Goal: Use online tool/utility

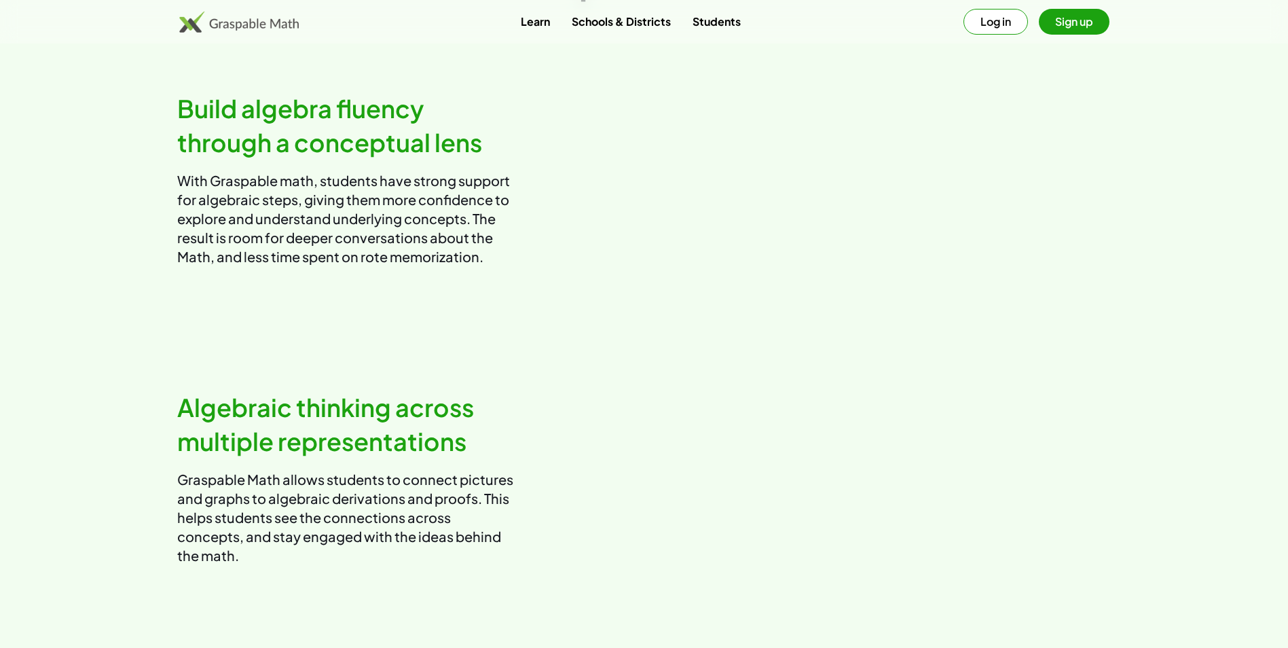
scroll to position [543, 0]
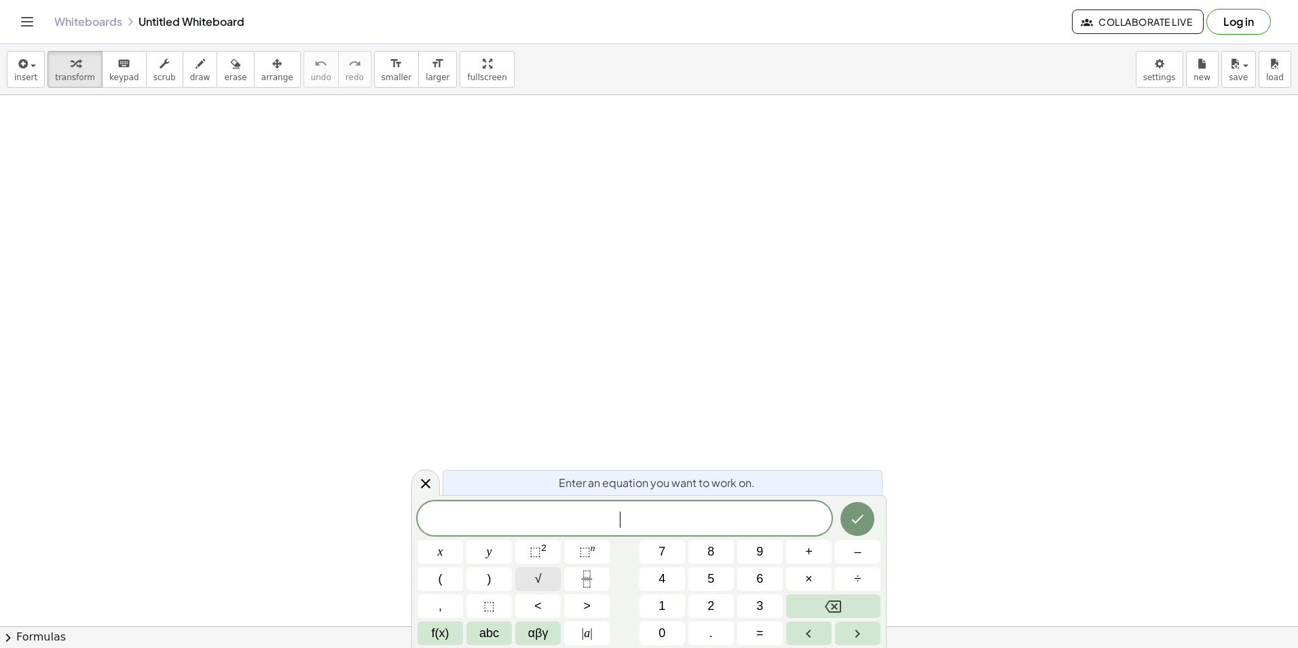
click at [544, 584] on button "√" at bounding box center [537, 579] width 45 height 24
click at [454, 583] on button "(" at bounding box center [440, 579] width 45 height 24
click at [551, 577] on button "√" at bounding box center [537, 579] width 45 height 24
click at [700, 607] on button "2" at bounding box center [710, 606] width 45 height 24
click at [851, 525] on button "Done" at bounding box center [857, 517] width 34 height 34
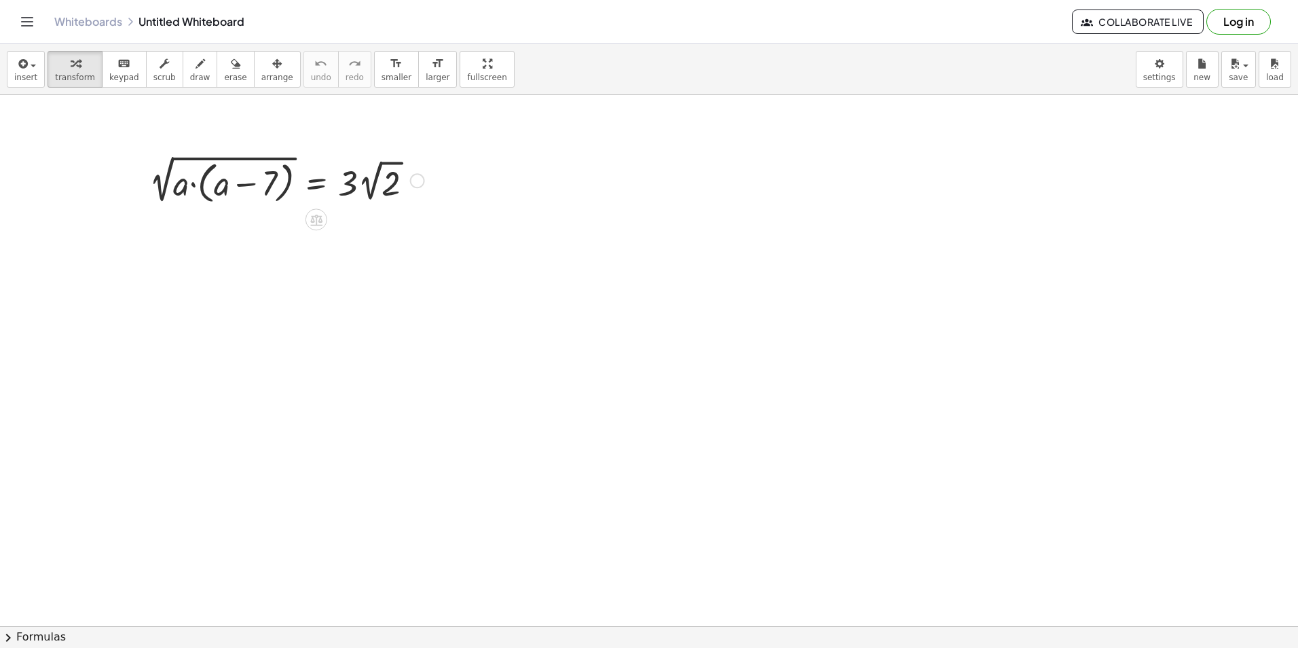
click at [308, 182] on div at bounding box center [287, 179] width 289 height 56
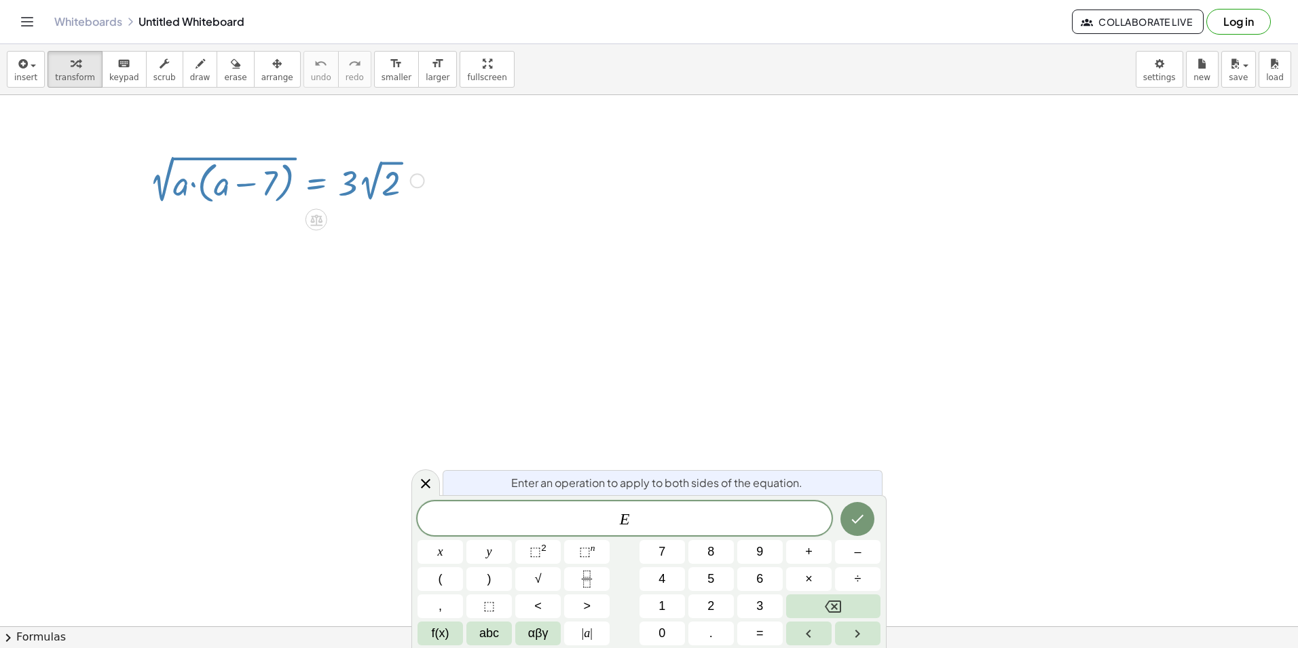
click at [532, 539] on div "E x y ⬚ 2 ⬚ n 7 8 9 + – ( ) √ 4 5 6 × ÷ , ⬚ < > 1 2 3 f(x) abc αβγ | a | 0 . =" at bounding box center [649, 573] width 463 height 144
click at [534, 540] on button "⬚ 2" at bounding box center [537, 552] width 45 height 24
click at [866, 517] on icon "Done" at bounding box center [857, 516] width 16 height 16
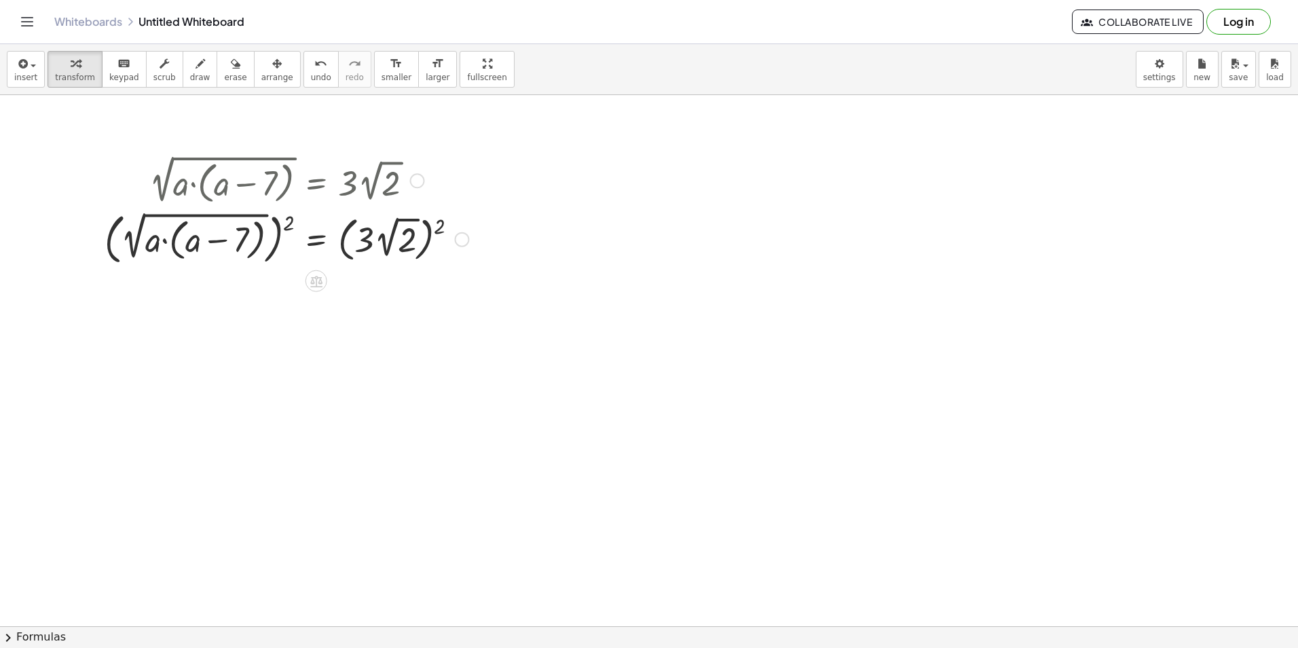
click at [286, 222] on div at bounding box center [286, 238] width 377 height 61
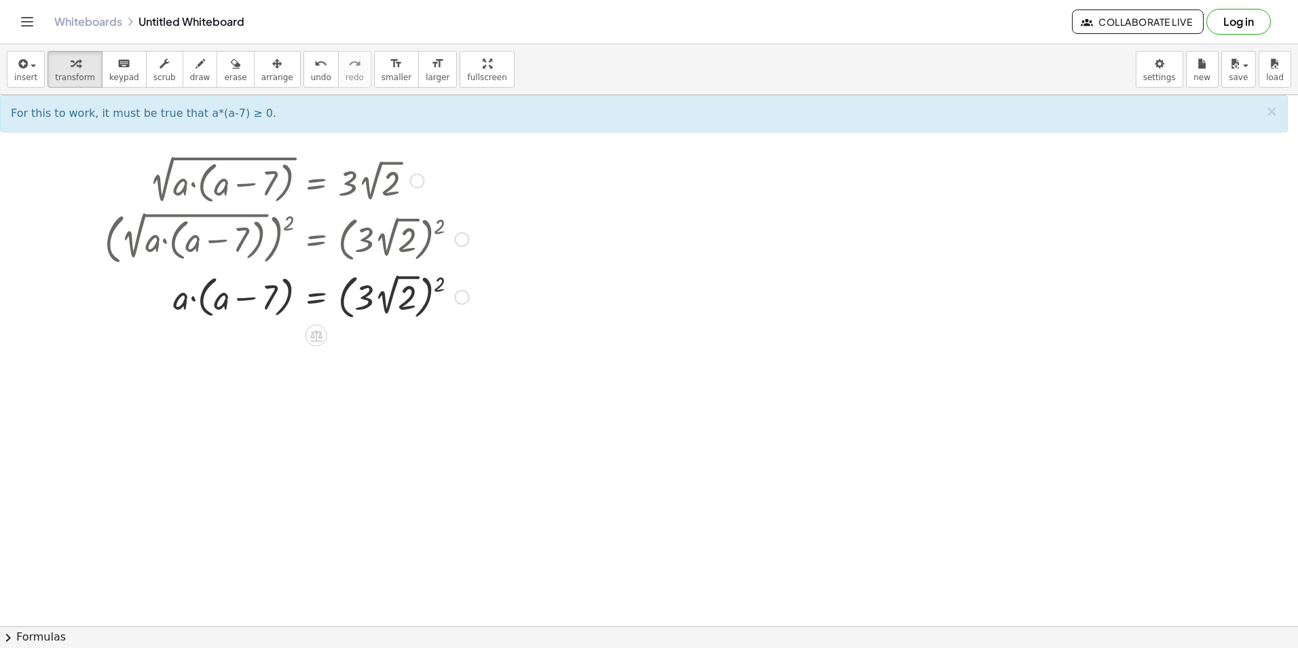
click at [206, 310] on div at bounding box center [286, 296] width 377 height 54
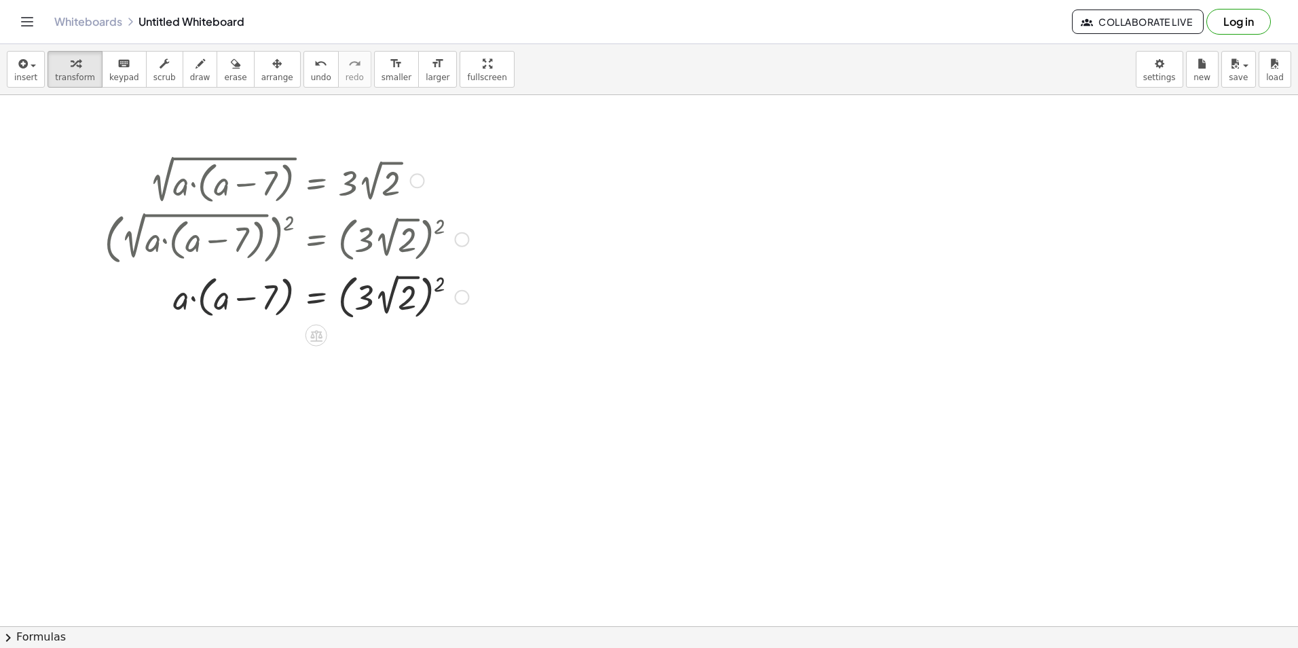
click at [206, 310] on div at bounding box center [286, 296] width 377 height 54
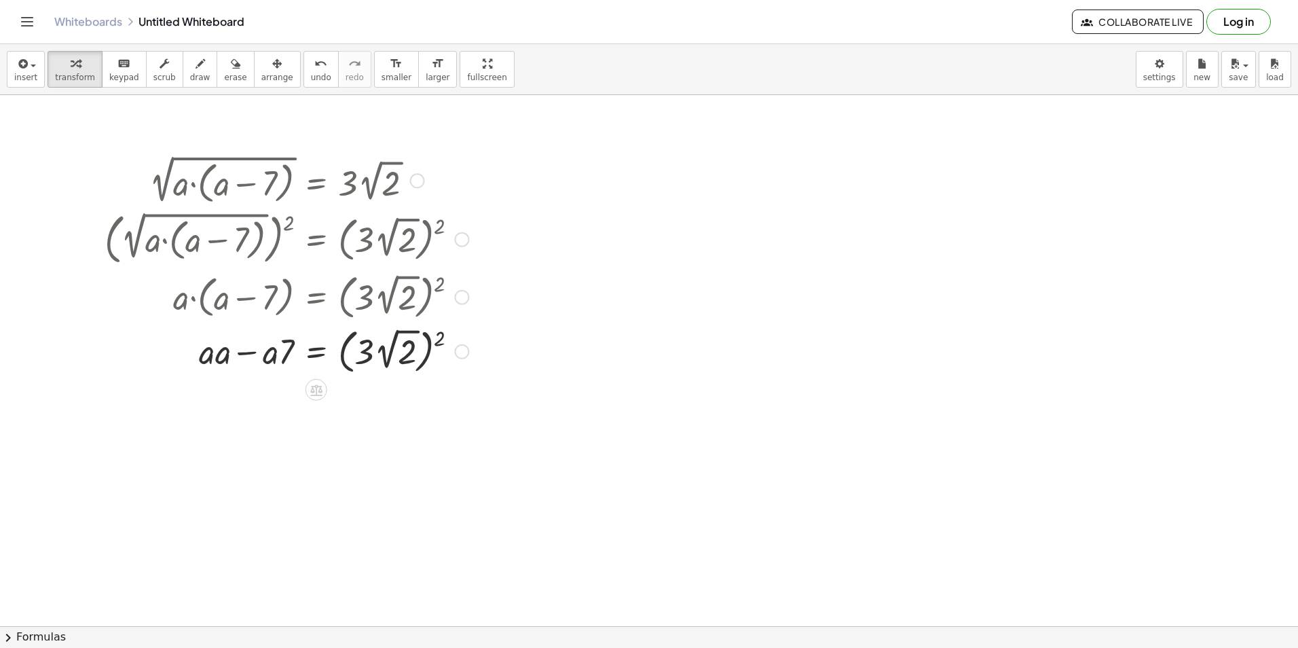
click at [214, 356] on div at bounding box center [286, 350] width 377 height 54
click at [225, 355] on div at bounding box center [286, 350] width 377 height 54
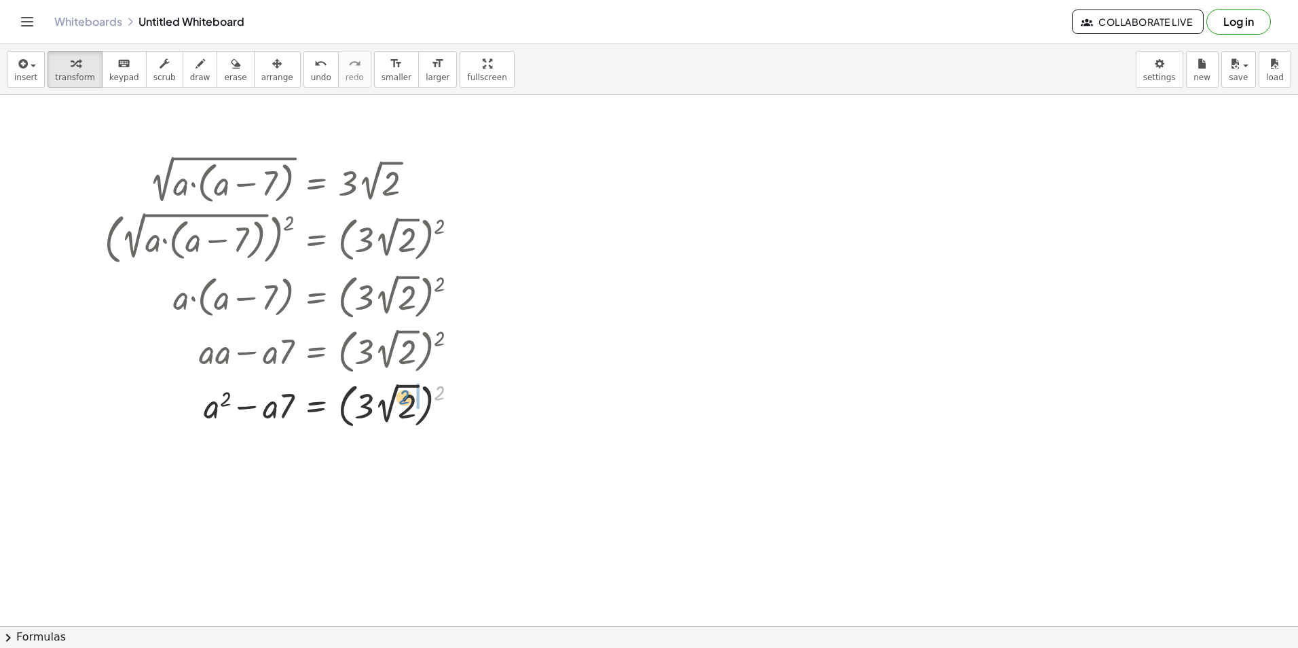
drag, startPoint x: 437, startPoint y: 388, endPoint x: 392, endPoint y: 394, distance: 44.5
click at [392, 394] on div at bounding box center [286, 404] width 377 height 54
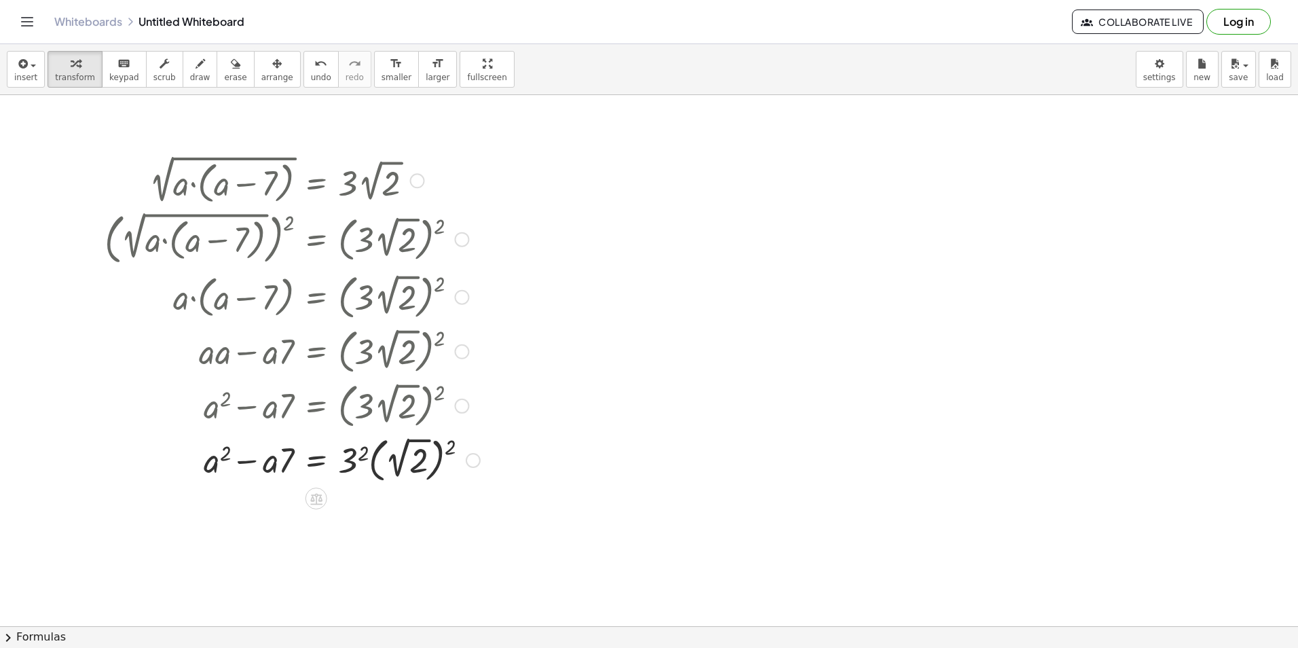
click at [354, 449] on div at bounding box center [292, 459] width 389 height 54
click at [422, 458] on div at bounding box center [286, 459] width 377 height 54
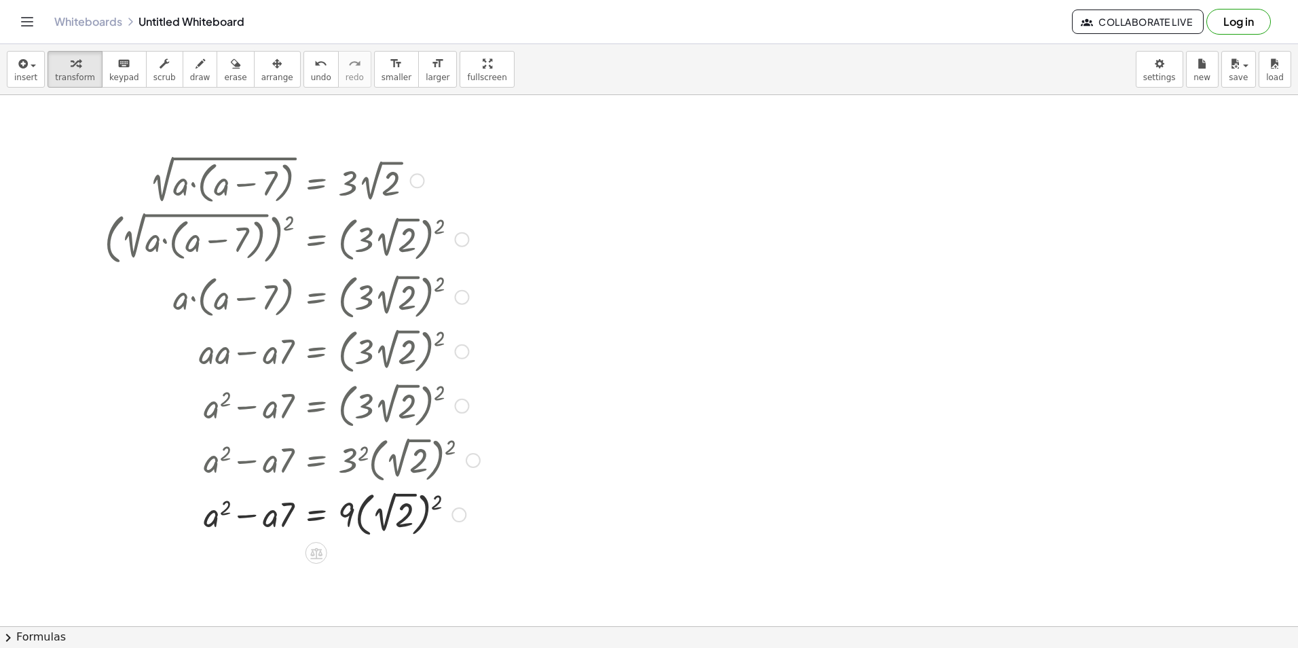
click at [434, 493] on div at bounding box center [292, 513] width 389 height 54
click at [366, 560] on div at bounding box center [292, 563] width 389 height 46
drag, startPoint x: 286, startPoint y: 569, endPoint x: 267, endPoint y: 570, distance: 19.7
click at [267, 570] on div at bounding box center [292, 563] width 389 height 46
drag, startPoint x: 349, startPoint y: 566, endPoint x: 299, endPoint y: 562, distance: 49.7
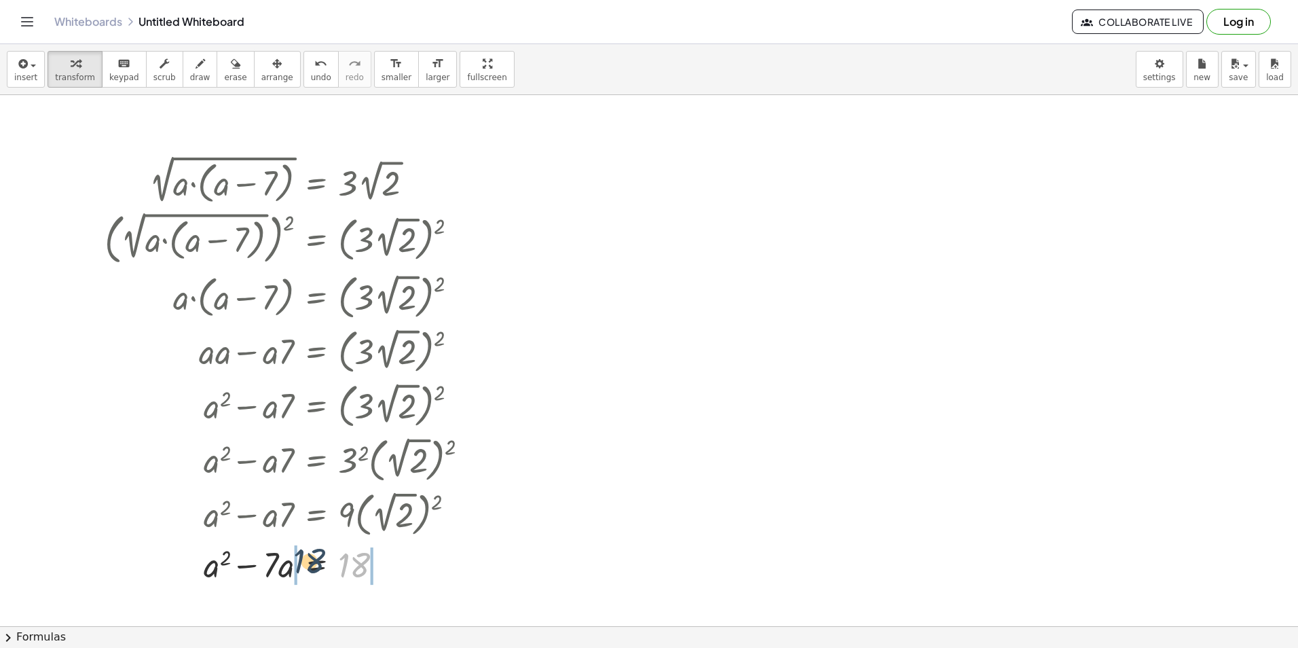
click at [299, 562] on div at bounding box center [292, 563] width 389 height 46
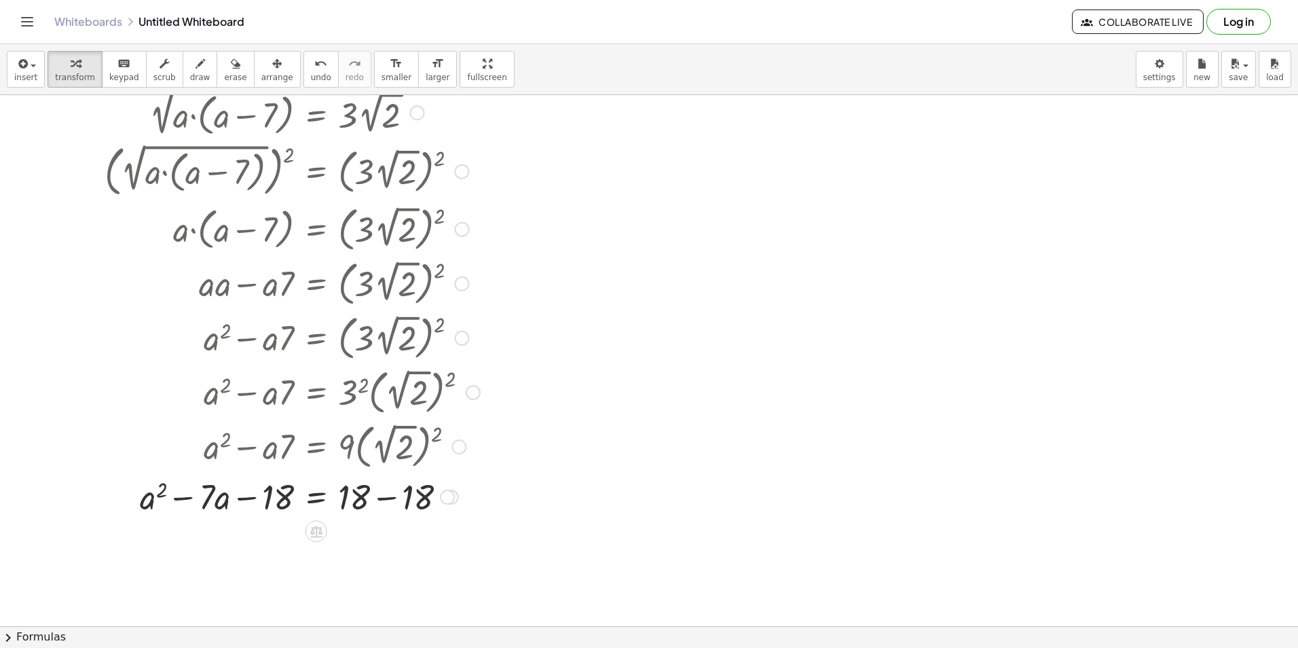
click at [387, 500] on div at bounding box center [292, 495] width 389 height 46
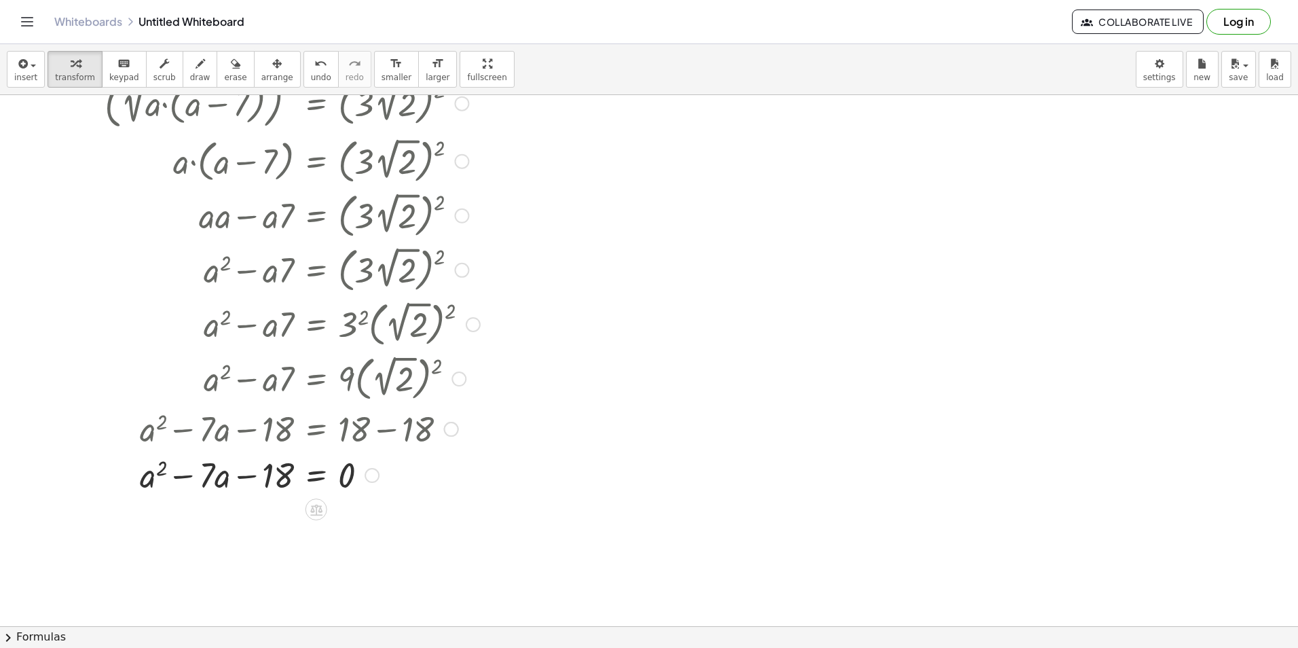
scroll to position [204, 0]
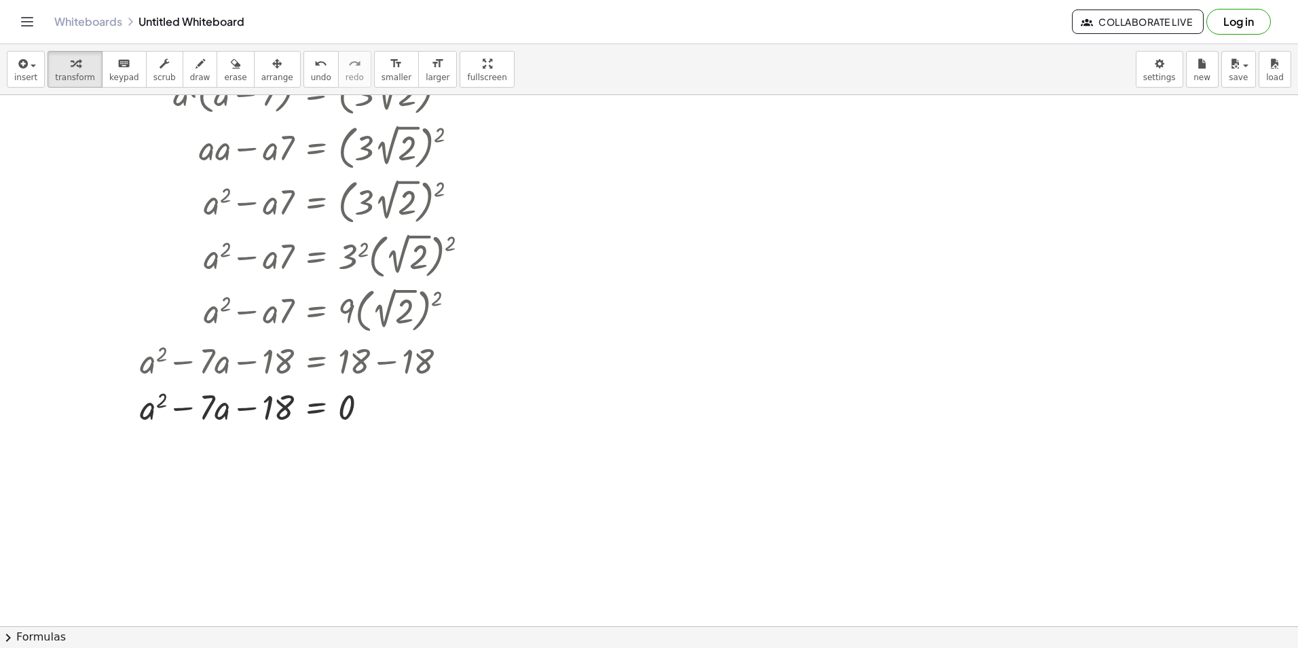
click at [274, 634] on button "chevron_right Formulas" at bounding box center [649, 637] width 1298 height 22
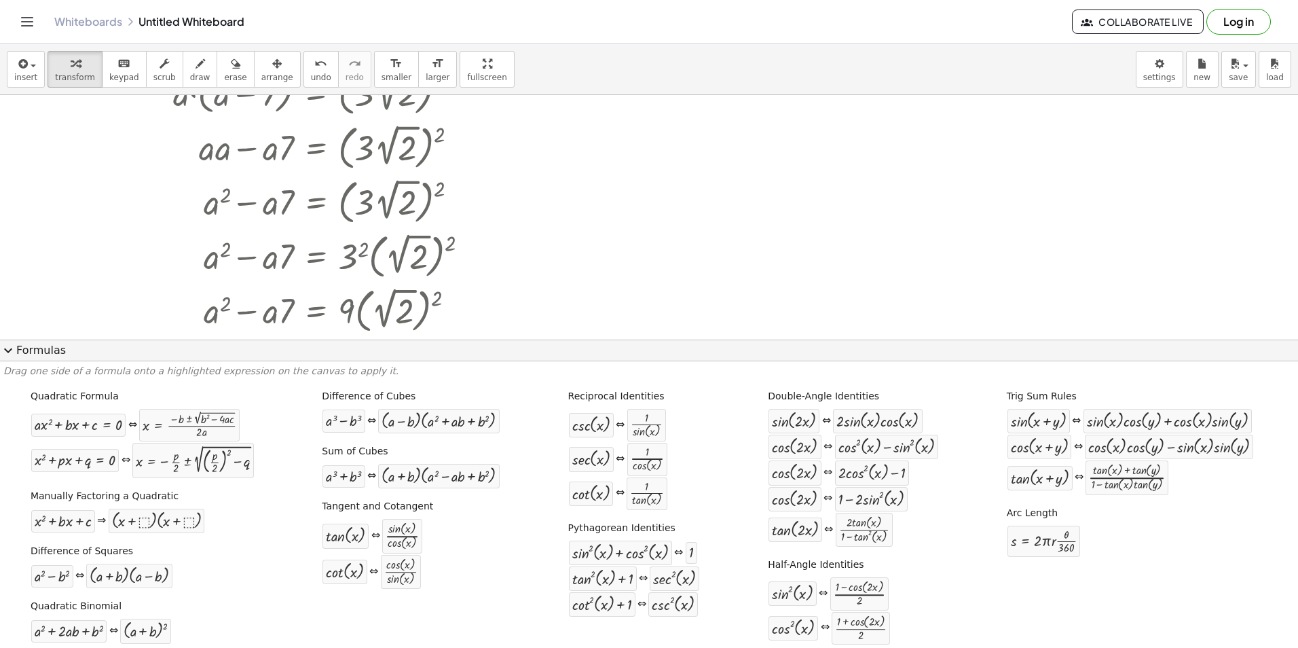
drag, startPoint x: 67, startPoint y: 423, endPoint x: 456, endPoint y: 231, distance: 434.5
click at [456, 231] on div at bounding box center [292, 255] width 389 height 54
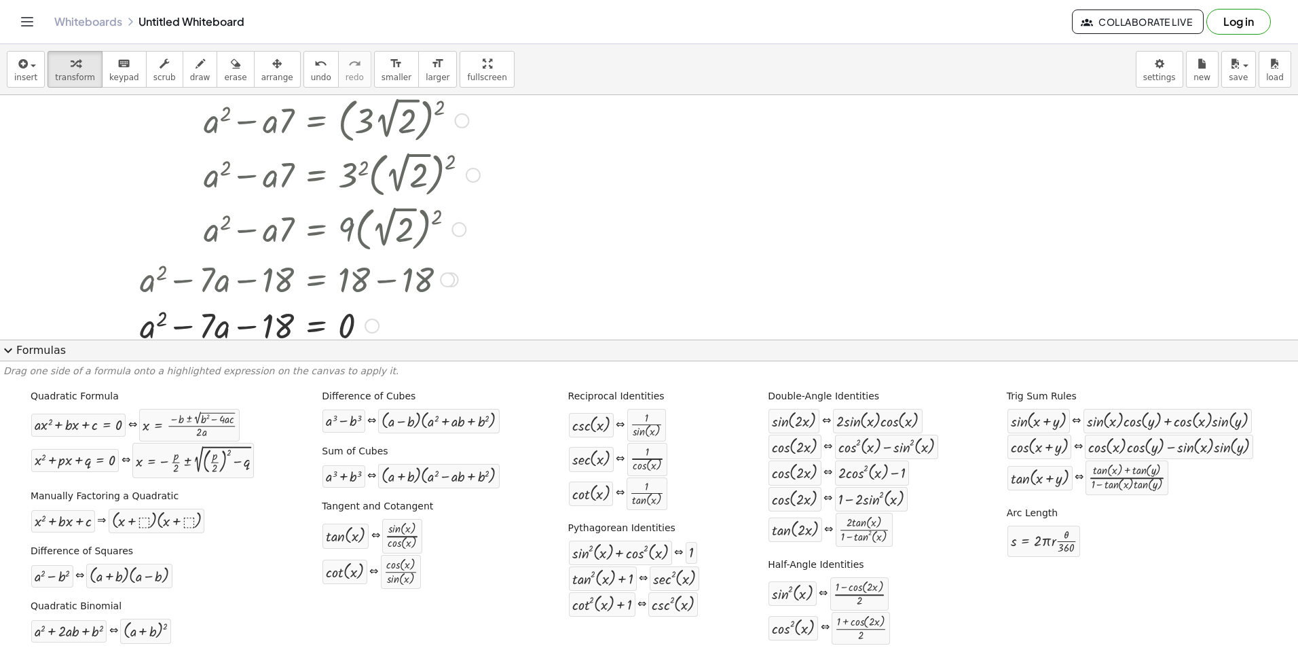
scroll to position [339, 0]
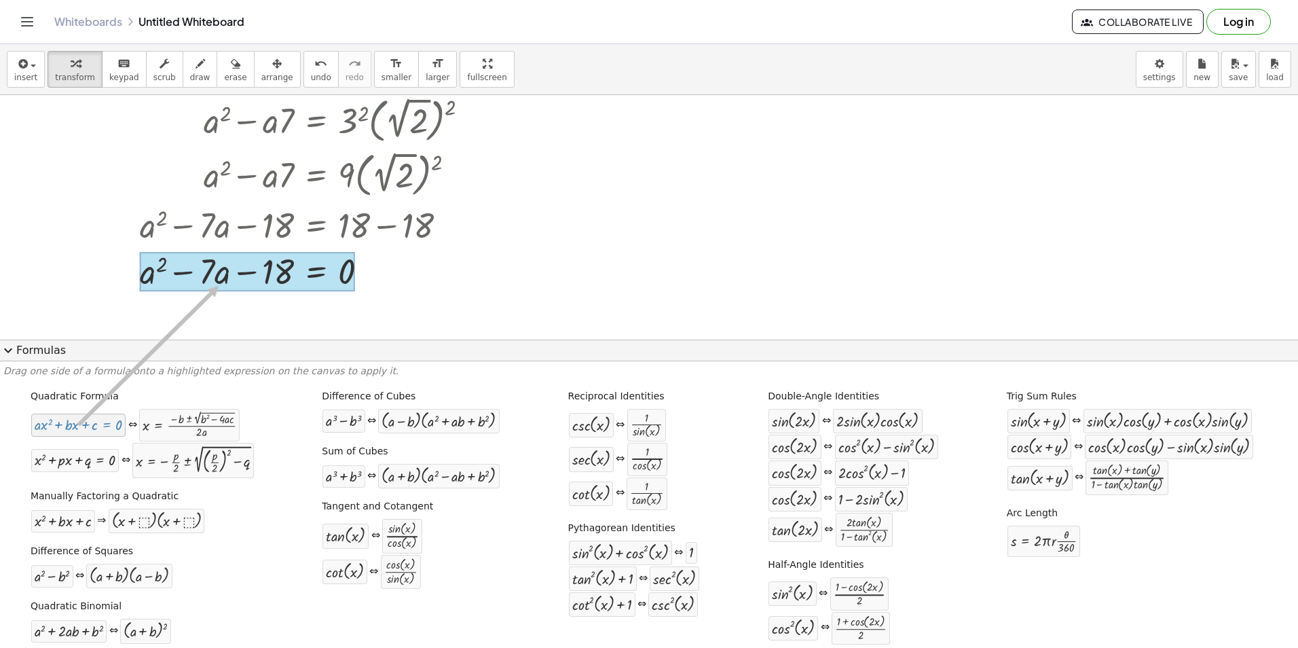
drag, startPoint x: 94, startPoint y: 432, endPoint x: 217, endPoint y: 286, distance: 191.3
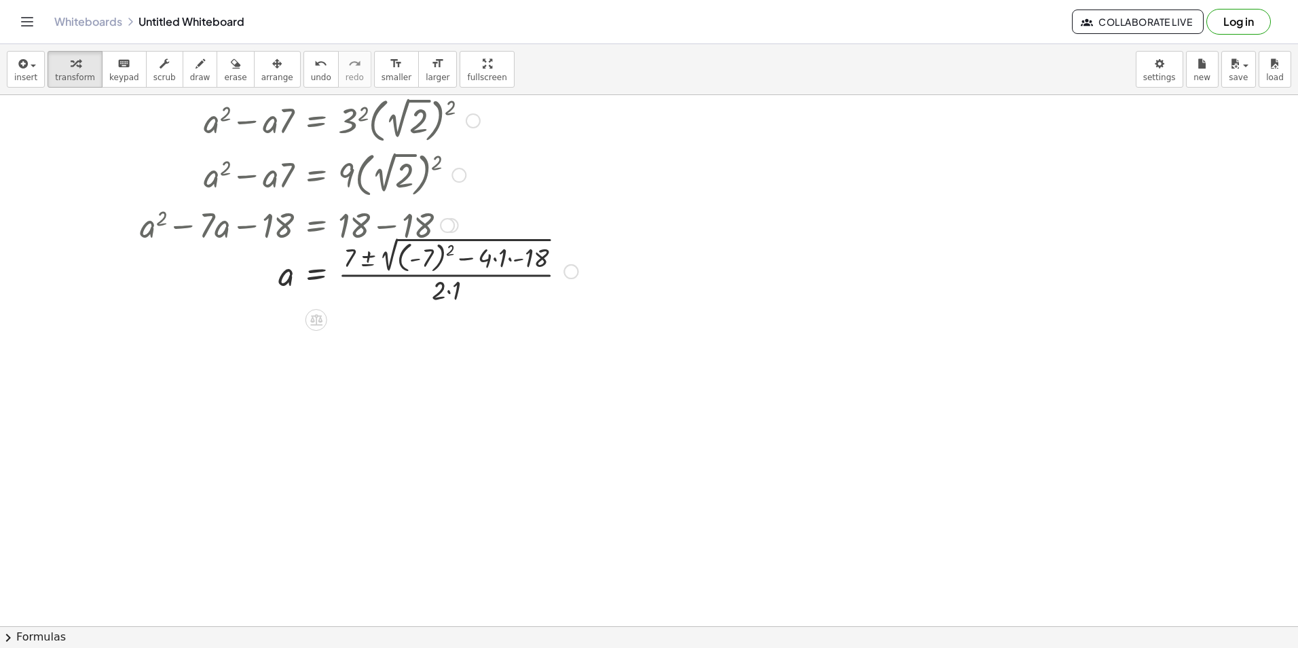
drag, startPoint x: 217, startPoint y: 286, endPoint x: 10, endPoint y: 542, distance: 329.7
click at [10, 542] on div at bounding box center [649, 331] width 1298 height 1150
click at [439, 254] on div at bounding box center [341, 270] width 487 height 74
click at [455, 267] on div at bounding box center [326, 269] width 456 height 71
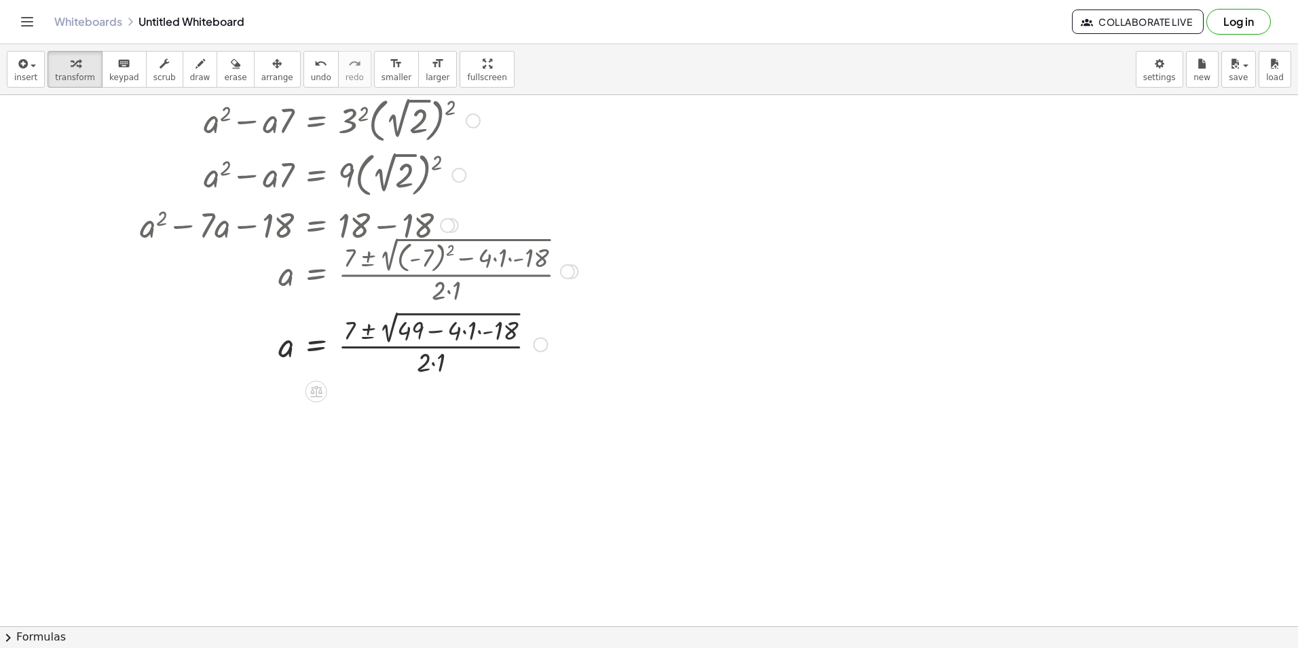
click at [462, 338] on div at bounding box center [341, 343] width 487 height 71
click at [471, 334] on div at bounding box center [341, 343] width 487 height 71
click at [485, 329] on div at bounding box center [341, 343] width 487 height 71
click at [481, 329] on div at bounding box center [341, 343] width 487 height 71
click at [475, 329] on div at bounding box center [341, 343] width 487 height 71
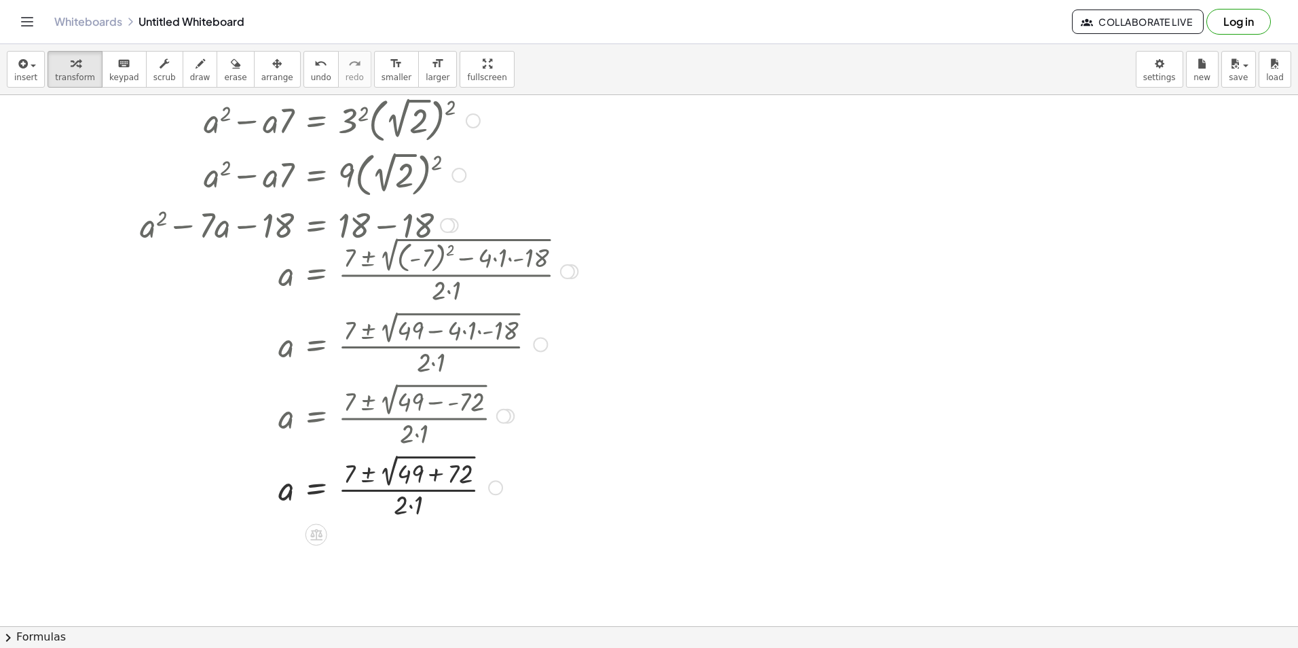
click at [452, 467] on div at bounding box center [341, 486] width 487 height 71
click at [434, 480] on div at bounding box center [341, 486] width 487 height 71
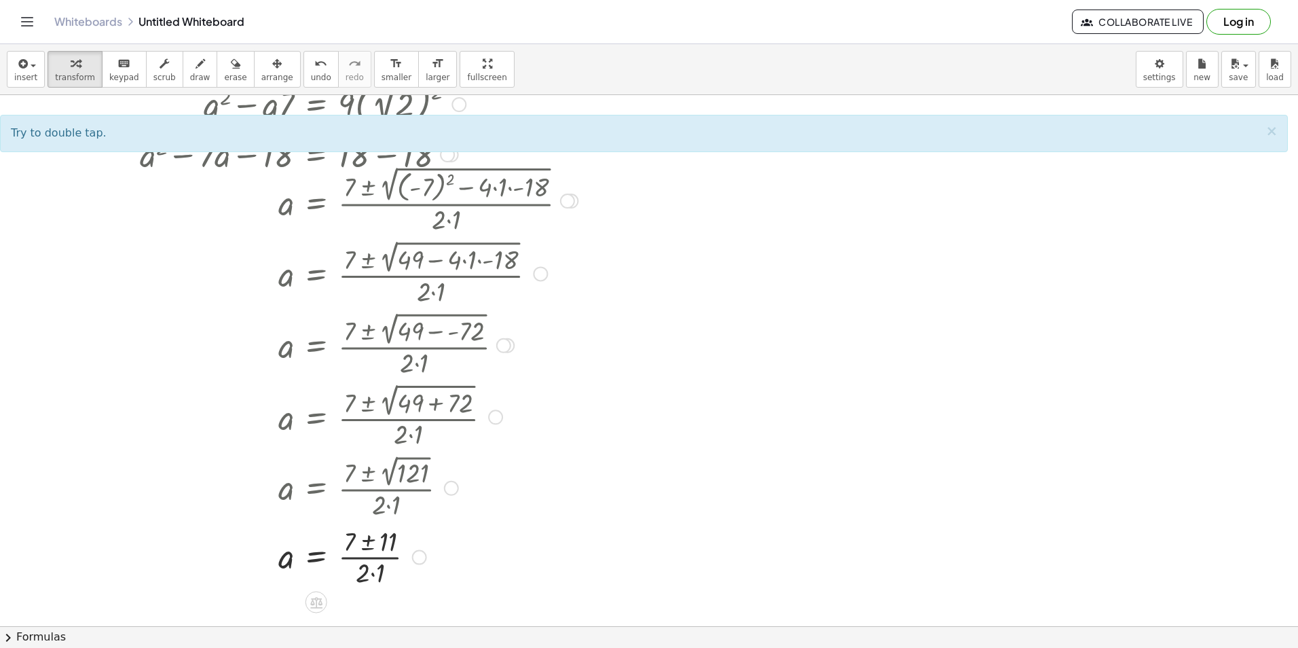
scroll to position [475, 0]
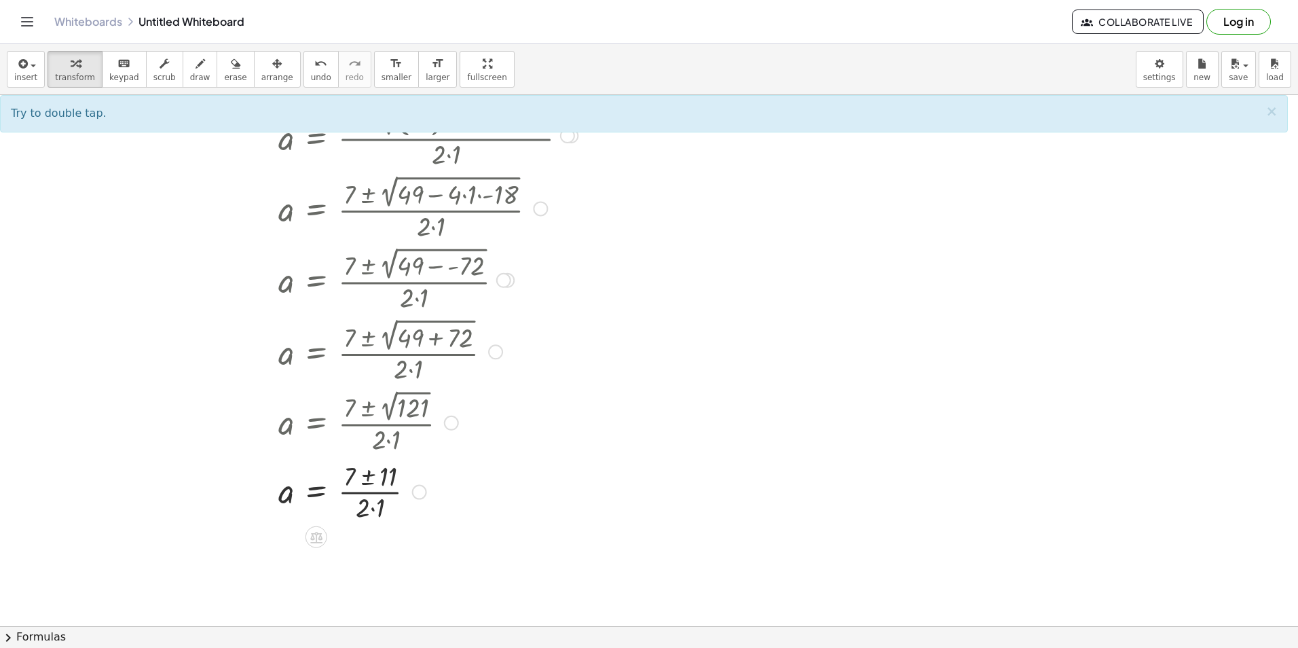
click at [373, 519] on div at bounding box center [341, 491] width 487 height 68
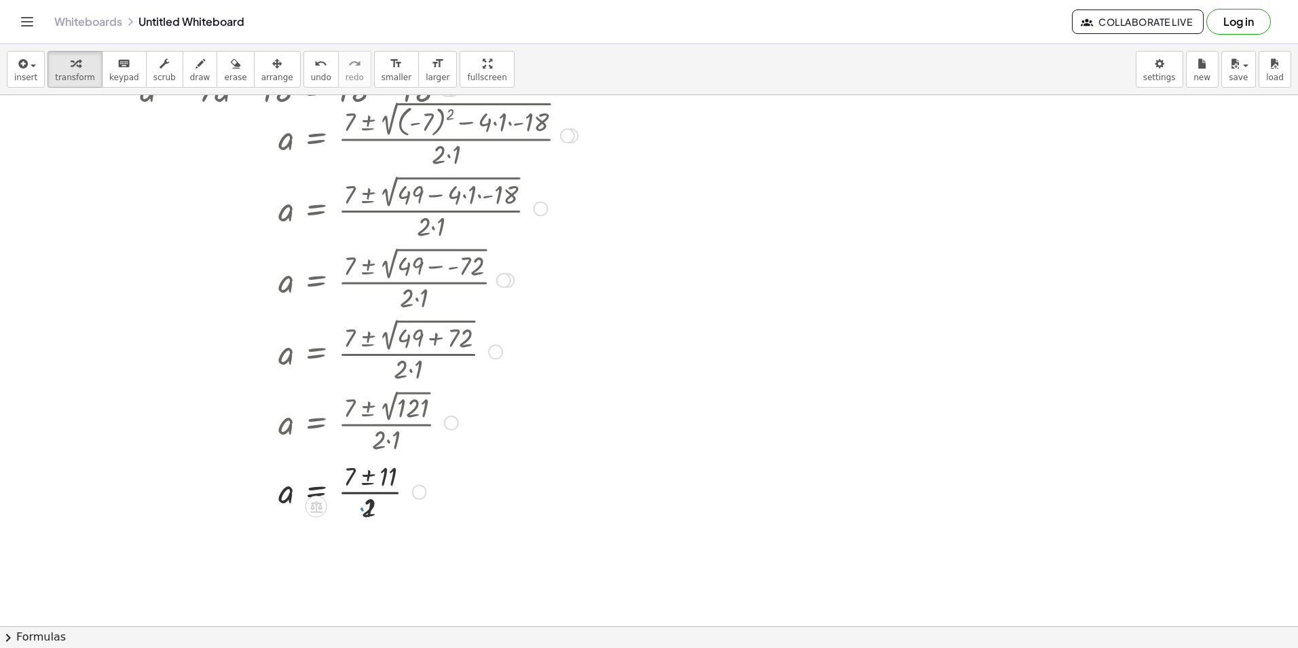
click at [369, 484] on div at bounding box center [341, 491] width 487 height 68
click at [374, 552] on div at bounding box center [341, 559] width 487 height 68
click at [369, 546] on div at bounding box center [341, 559] width 487 height 68
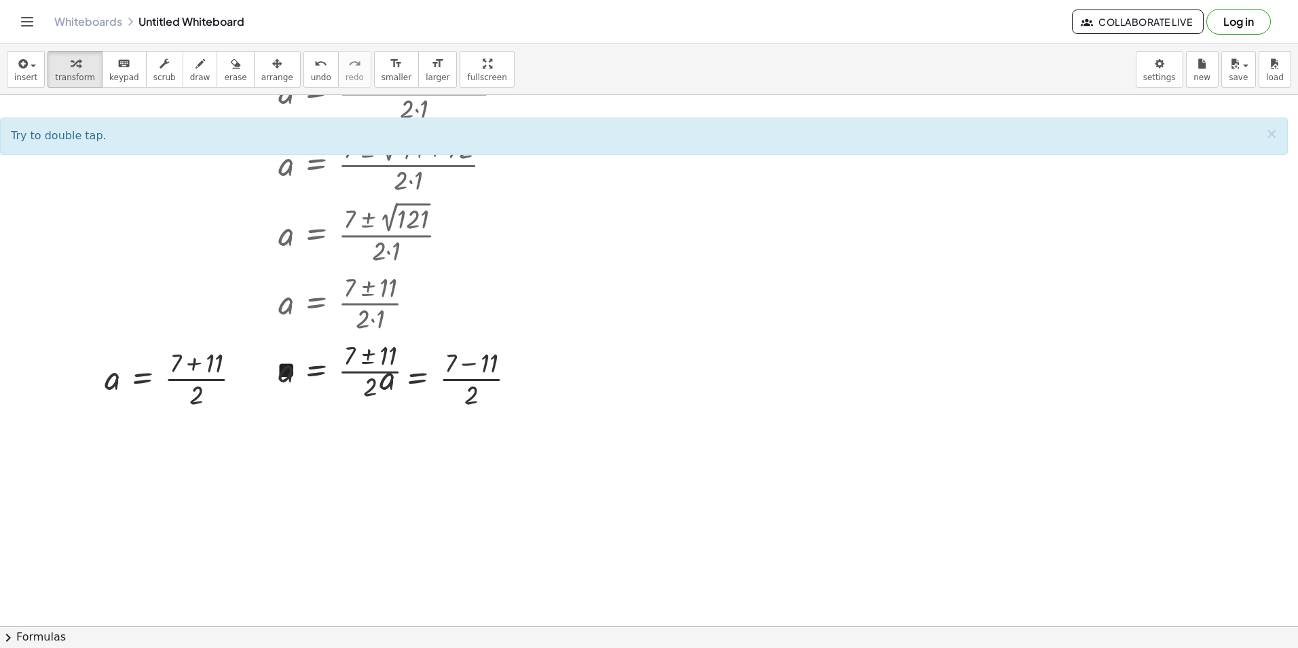
scroll to position [687, 0]
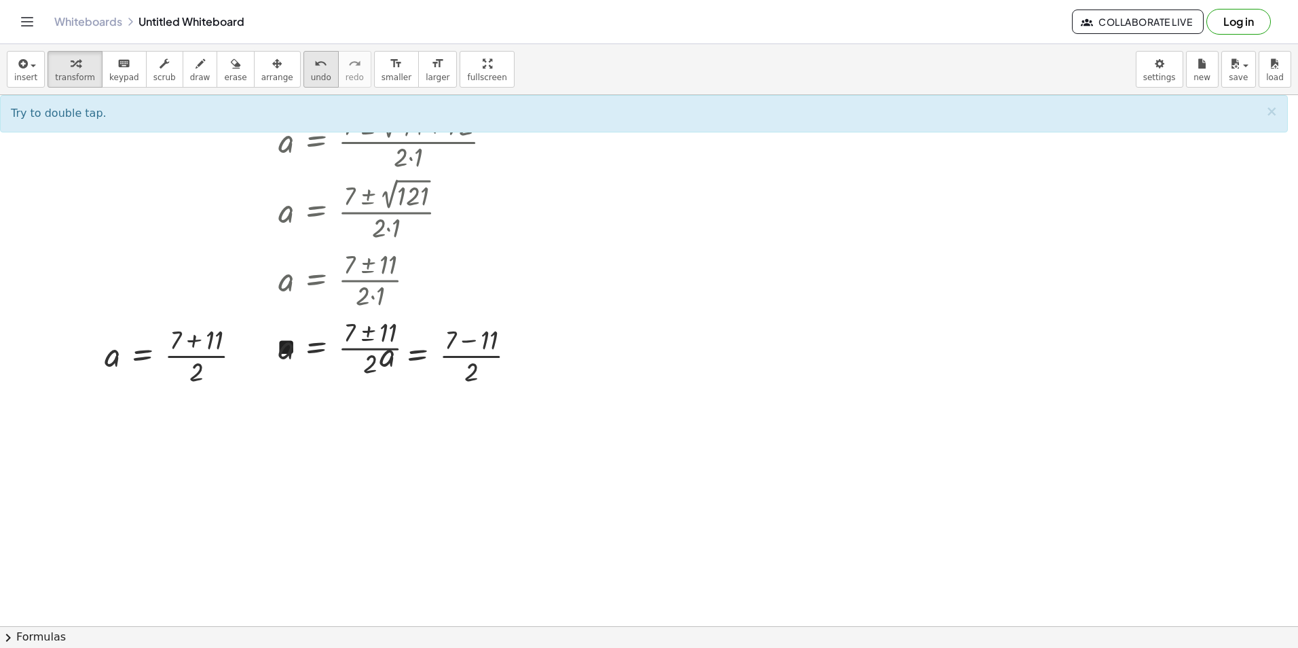
click at [306, 77] on button "undo undo" at bounding box center [320, 69] width 35 height 37
click at [364, 337] on div at bounding box center [341, 347] width 487 height 68
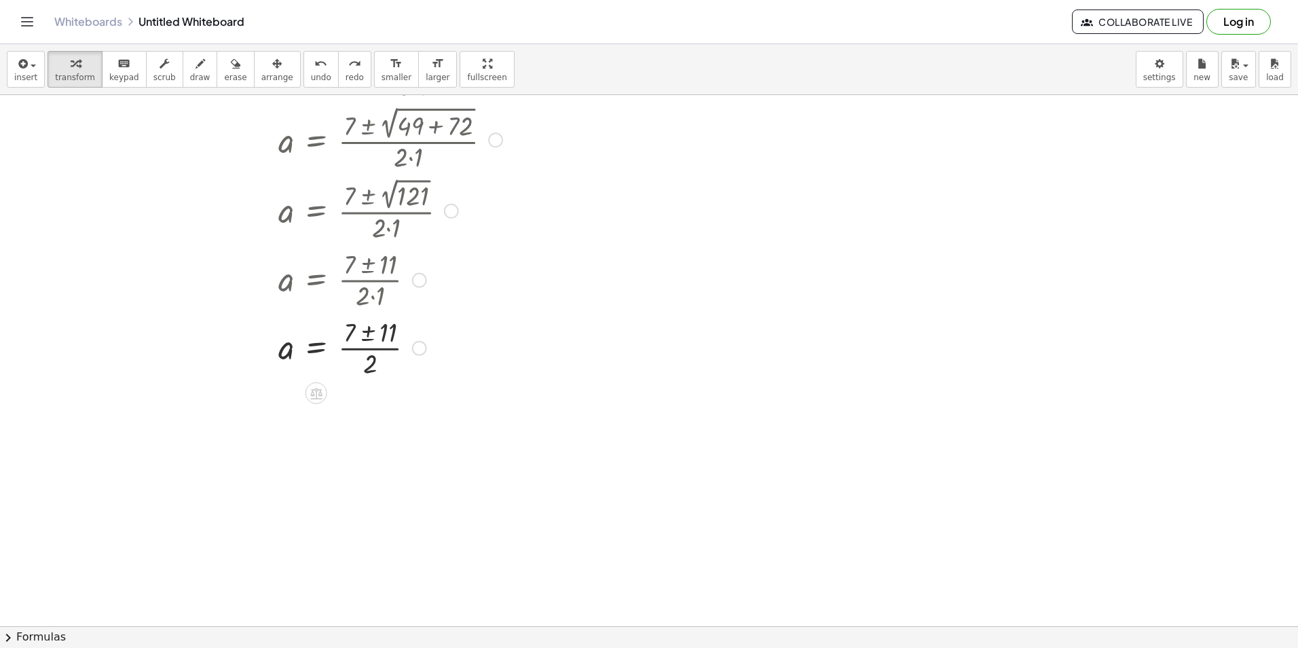
click at [363, 336] on div at bounding box center [341, 347] width 487 height 68
click at [194, 409] on div at bounding box center [179, 422] width 162 height 68
click at [193, 423] on div at bounding box center [164, 422] width 132 height 68
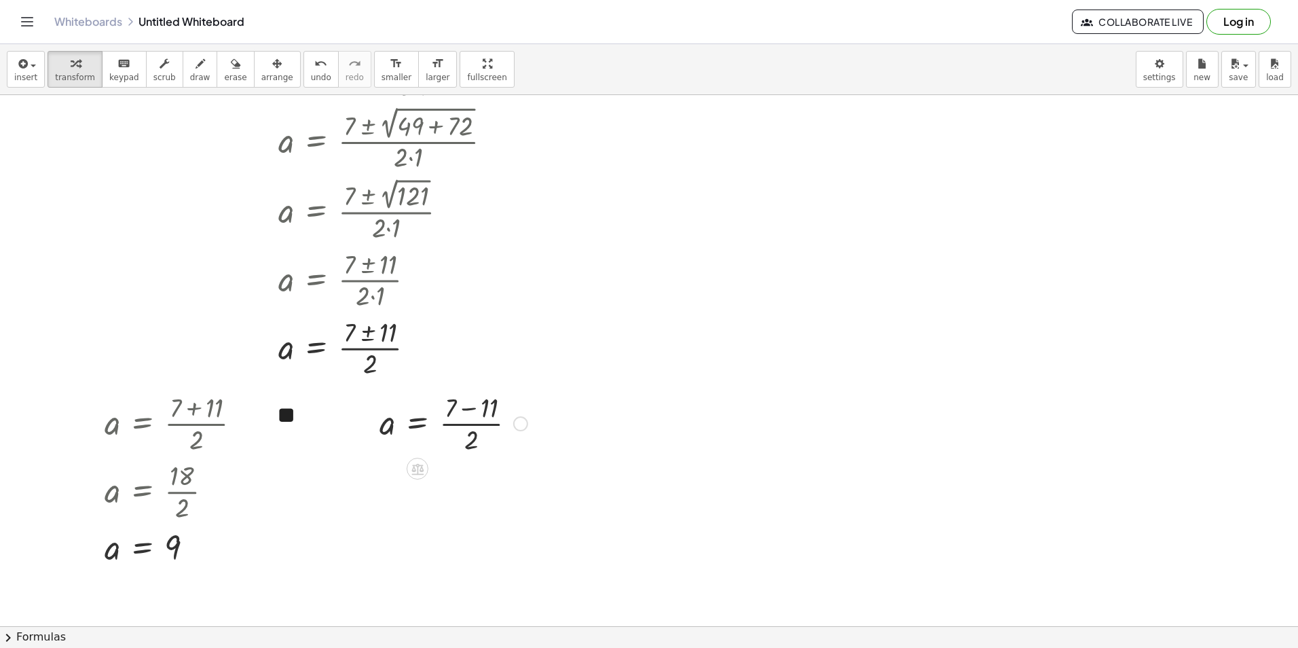
click at [494, 417] on div at bounding box center [454, 422] width 162 height 68
click at [418, 424] on div "a = · ( + 7 − 11 ) · 2 - 4" at bounding box center [418, 424] width 0 height 0
click at [465, 434] on div at bounding box center [440, 422] width 134 height 68
